Goal: Task Accomplishment & Management: Use online tool/utility

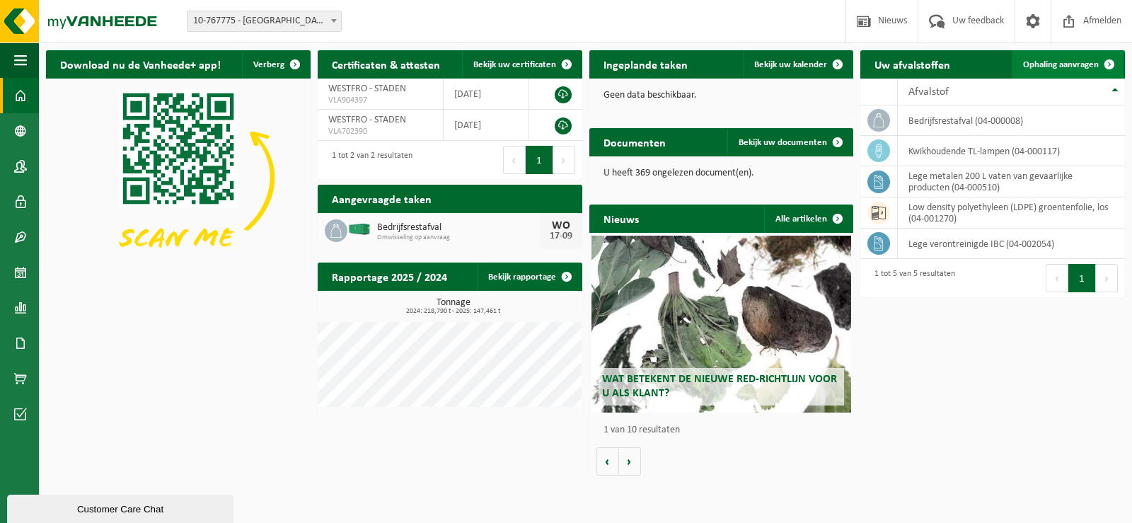
click at [1038, 63] on span "Ophaling aanvragen" at bounding box center [1061, 64] width 76 height 9
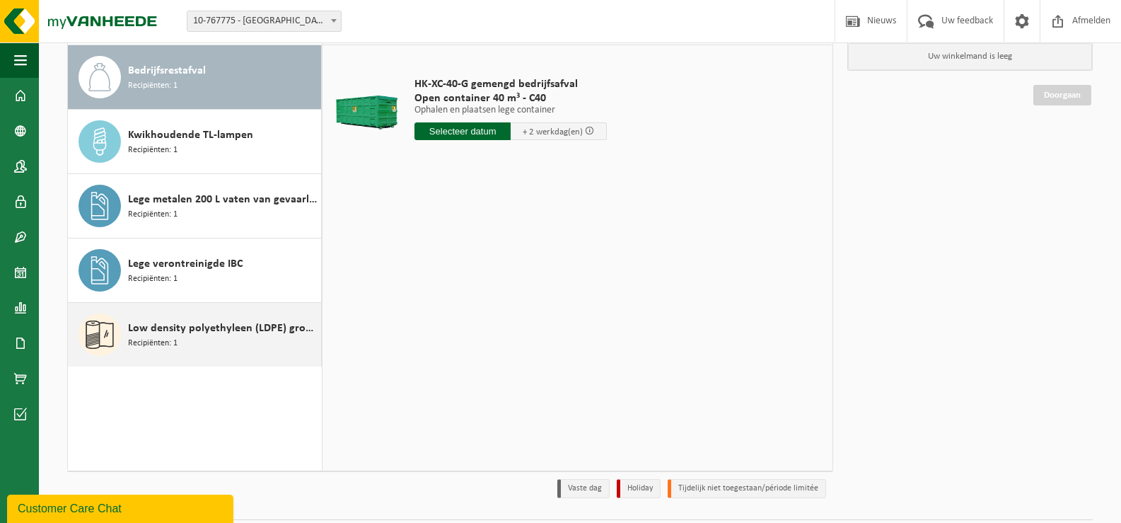
scroll to position [141, 0]
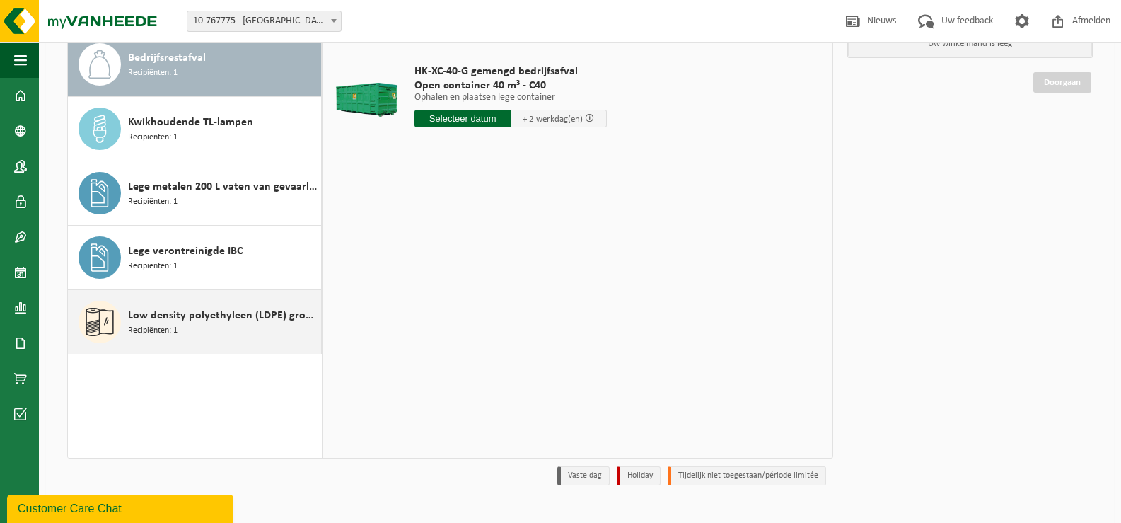
click at [211, 315] on span "Low density polyethyleen (LDPE) groentenfolie, los" at bounding box center [223, 315] width 190 height 17
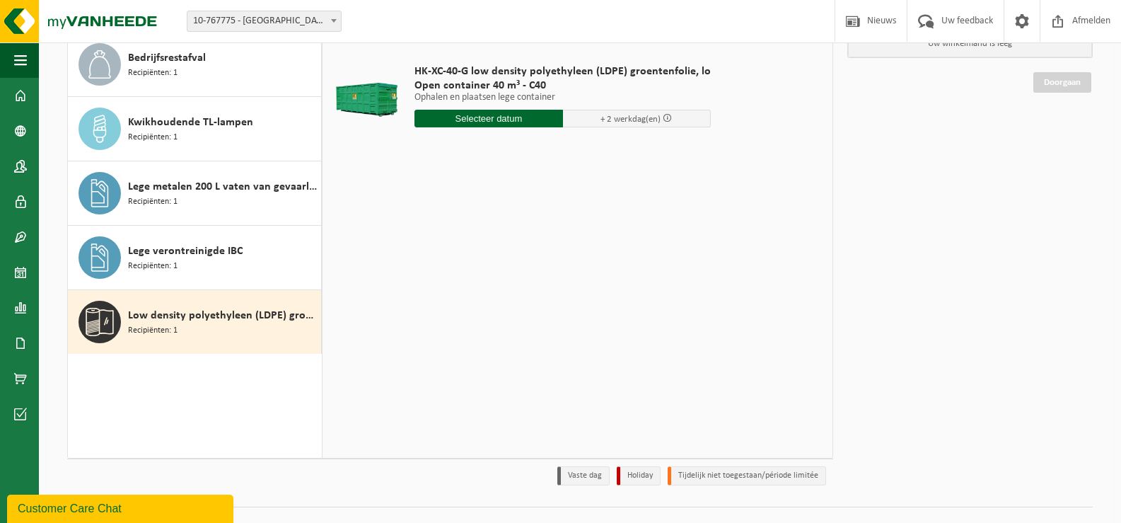
click at [482, 117] on input "text" at bounding box center [488, 119] width 149 height 18
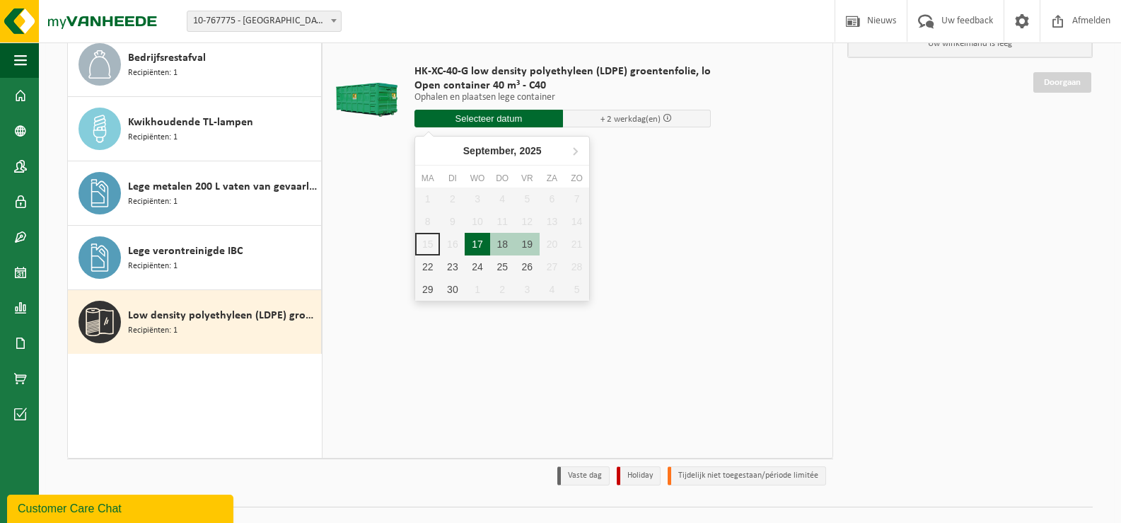
click at [477, 240] on div "17" at bounding box center [477, 244] width 25 height 23
type input "Van 2025-09-17"
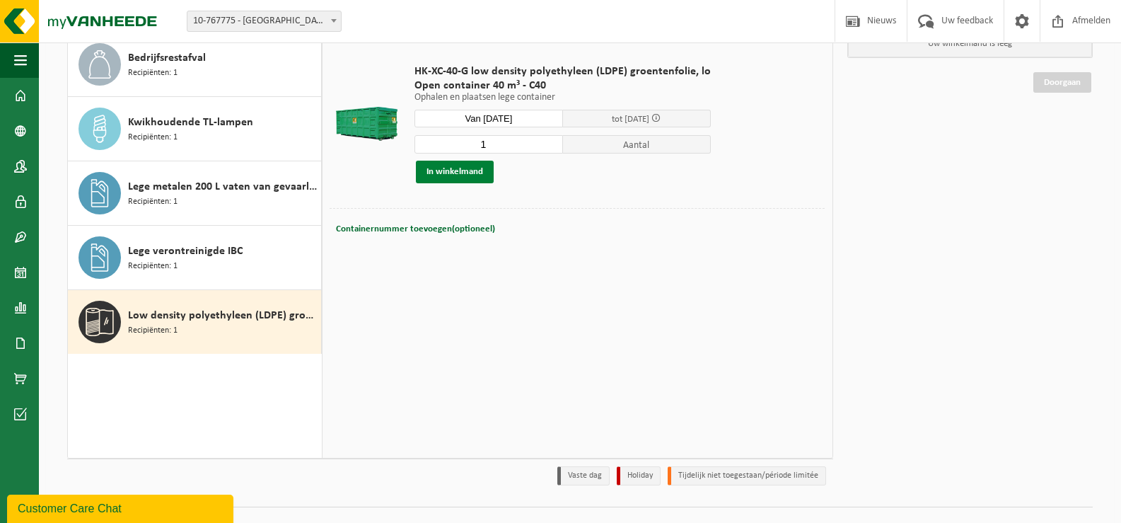
click at [450, 171] on button "In winkelmand" at bounding box center [455, 172] width 78 height 23
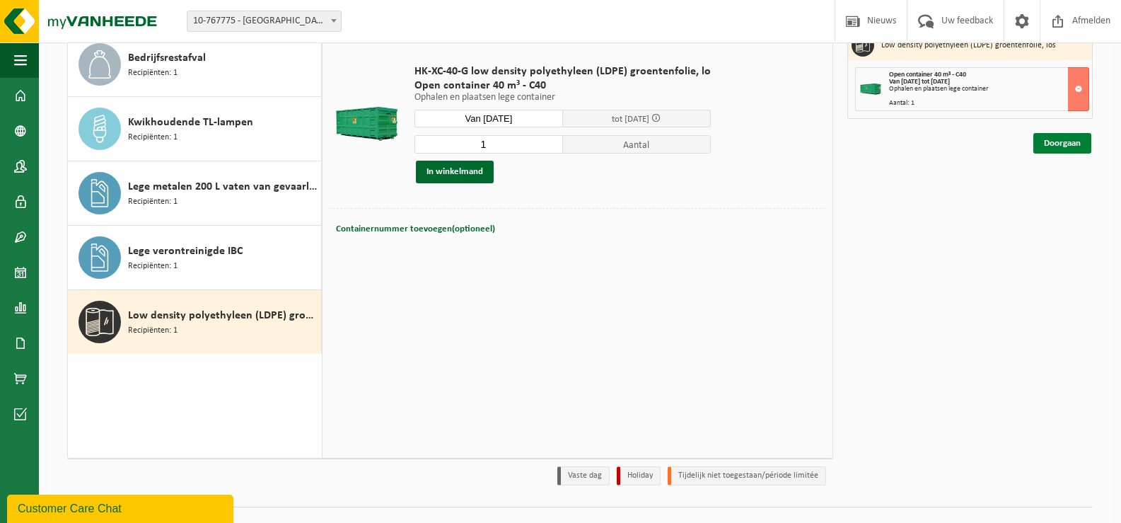
click at [1048, 147] on link "Doorgaan" at bounding box center [1062, 143] width 58 height 21
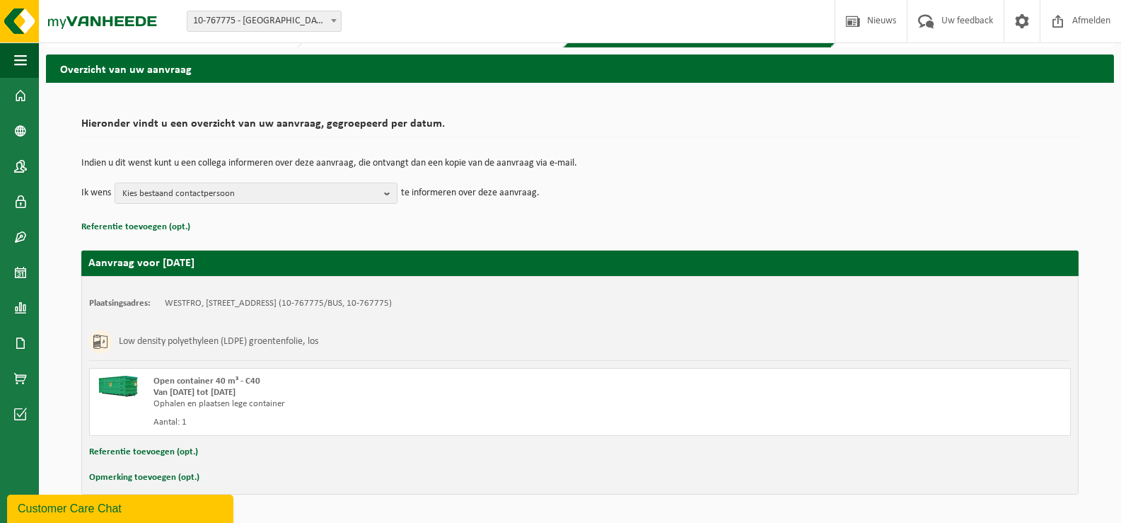
scroll to position [84, 0]
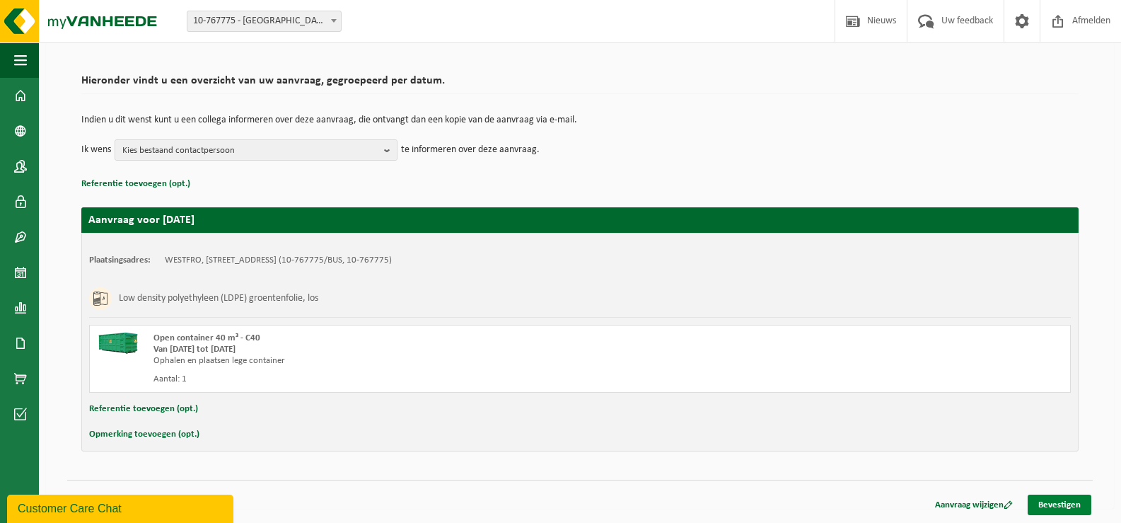
click at [1057, 504] on link "Bevestigen" at bounding box center [1060, 504] width 64 height 21
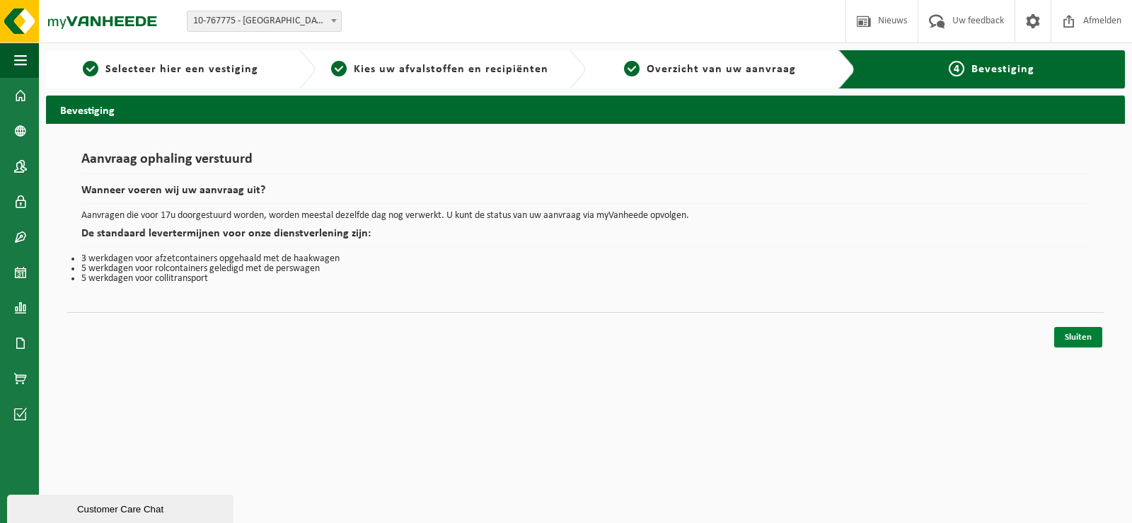
click at [1095, 338] on link "Sluiten" at bounding box center [1078, 337] width 48 height 21
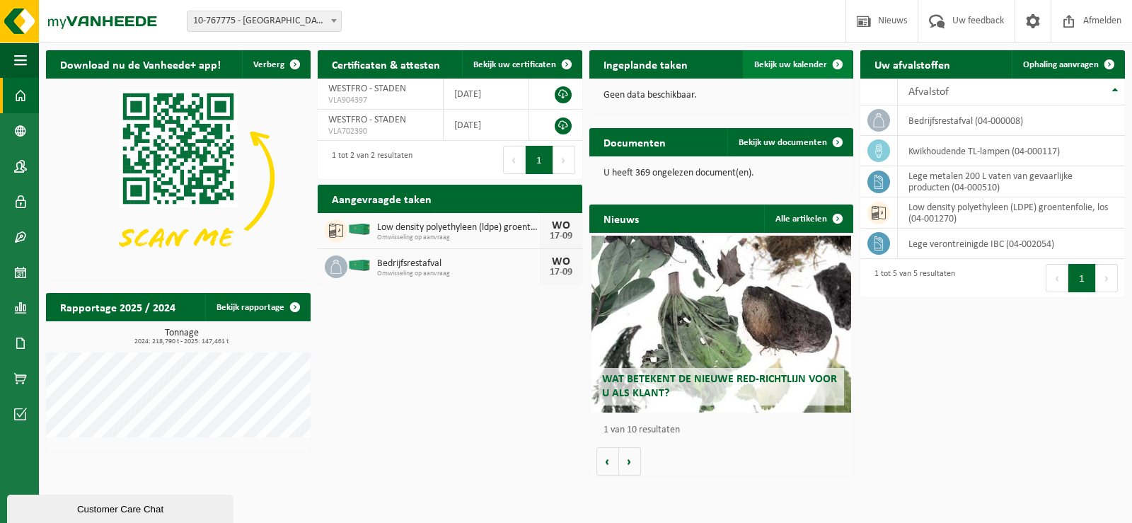
click at [771, 61] on span "Bekijk uw kalender" at bounding box center [790, 64] width 73 height 9
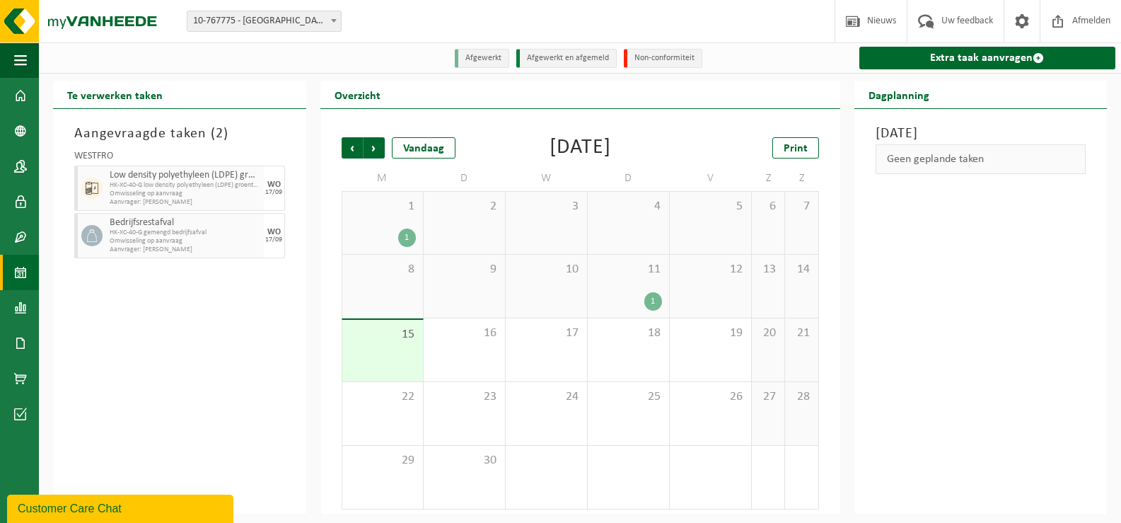
scroll to position [1, 0]
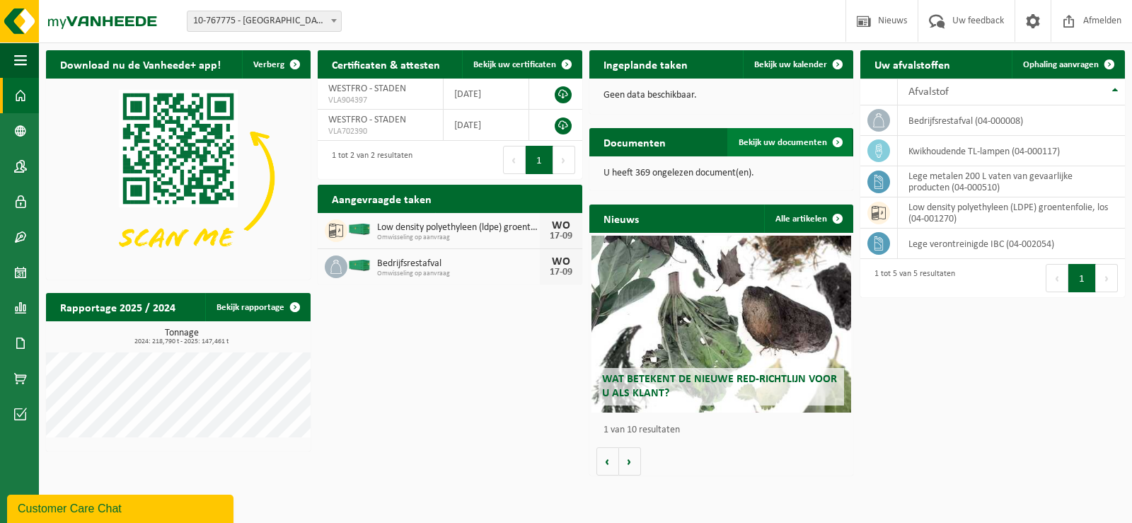
click at [794, 147] on span "Bekijk uw documenten" at bounding box center [782, 142] width 88 height 9
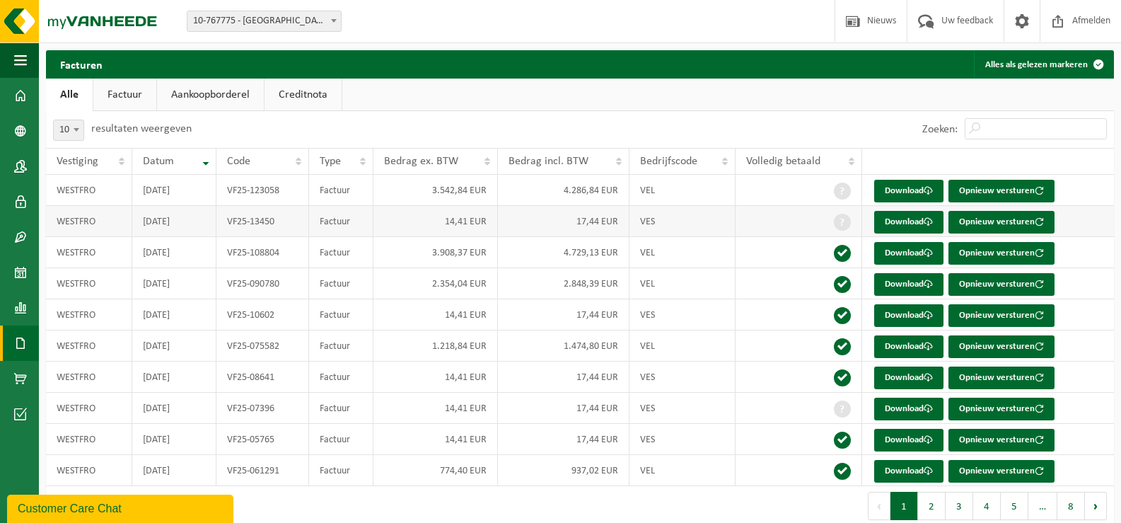
scroll to position [18, 0]
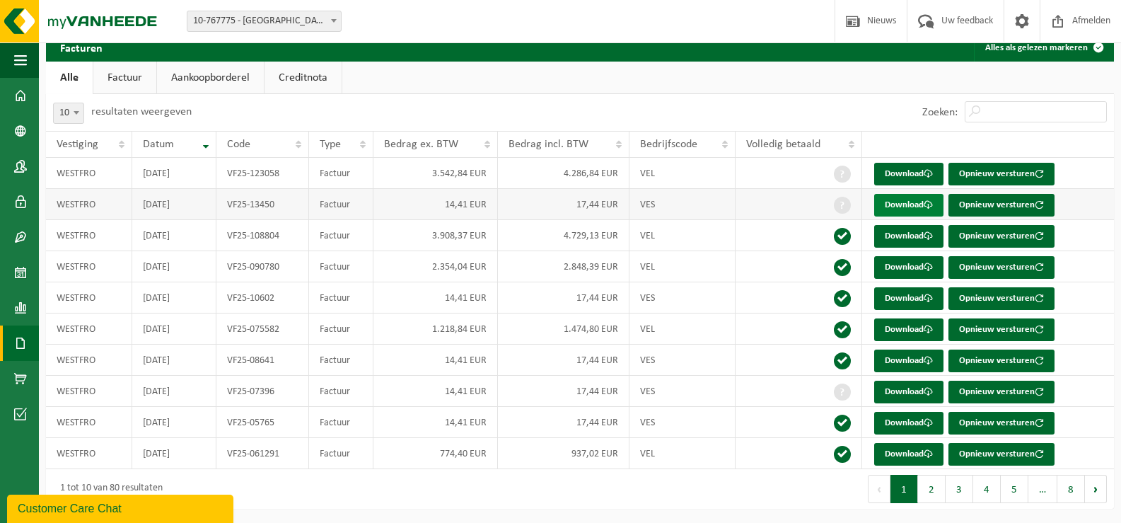
click at [908, 207] on link "Download" at bounding box center [908, 205] width 69 height 23
click at [881, 361] on link "Download" at bounding box center [908, 360] width 69 height 23
click at [929, 490] on button "2" at bounding box center [932, 489] width 28 height 28
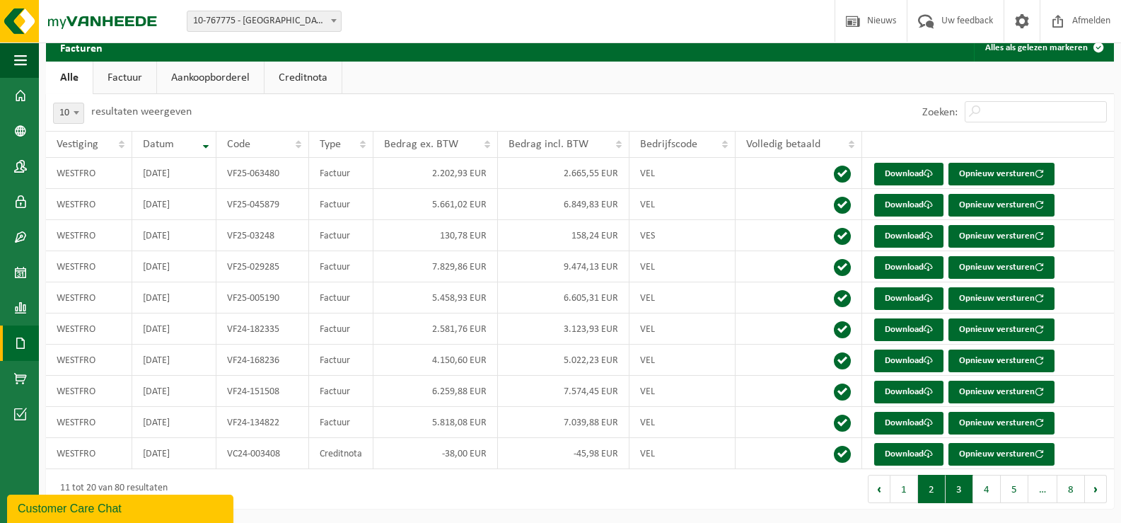
click at [956, 490] on button "3" at bounding box center [960, 489] width 28 height 28
click at [996, 492] on button "4" at bounding box center [987, 489] width 28 height 28
